Goal: Transaction & Acquisition: Subscribe to service/newsletter

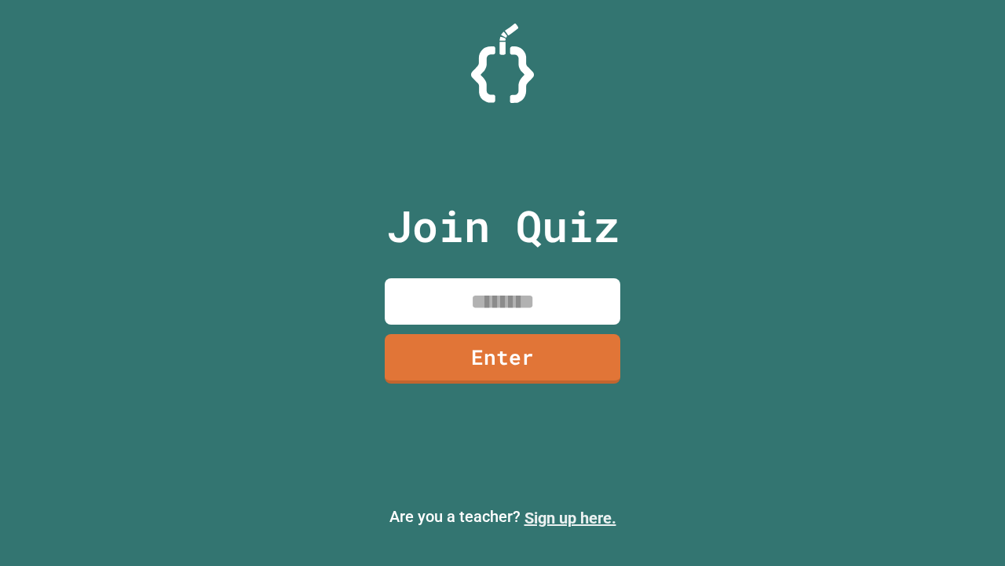
click at [570, 518] on link "Sign up here." at bounding box center [571, 517] width 92 height 19
